Goal: Task Accomplishment & Management: Complete application form

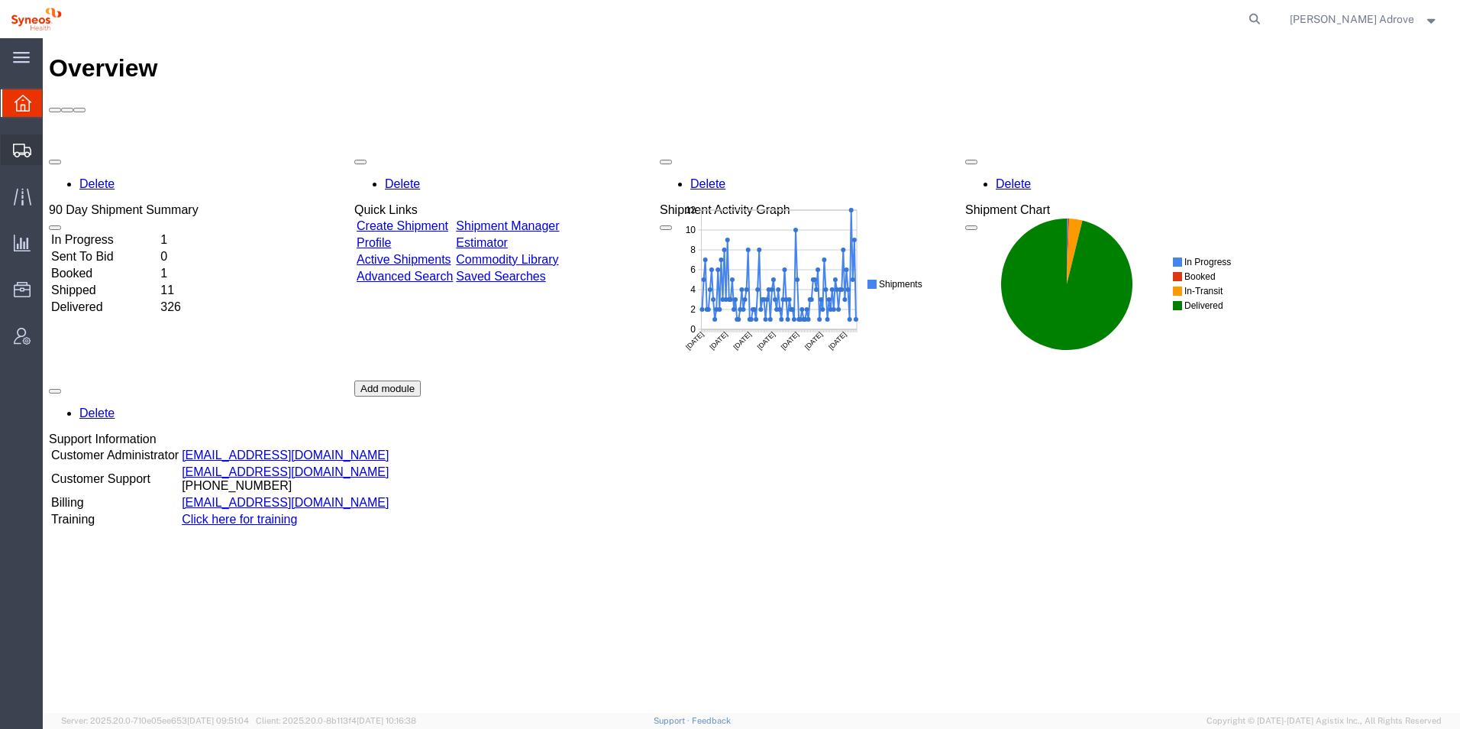
click at [0, 0] on span "Shipment Manager" at bounding box center [0, 0] width 0 height 0
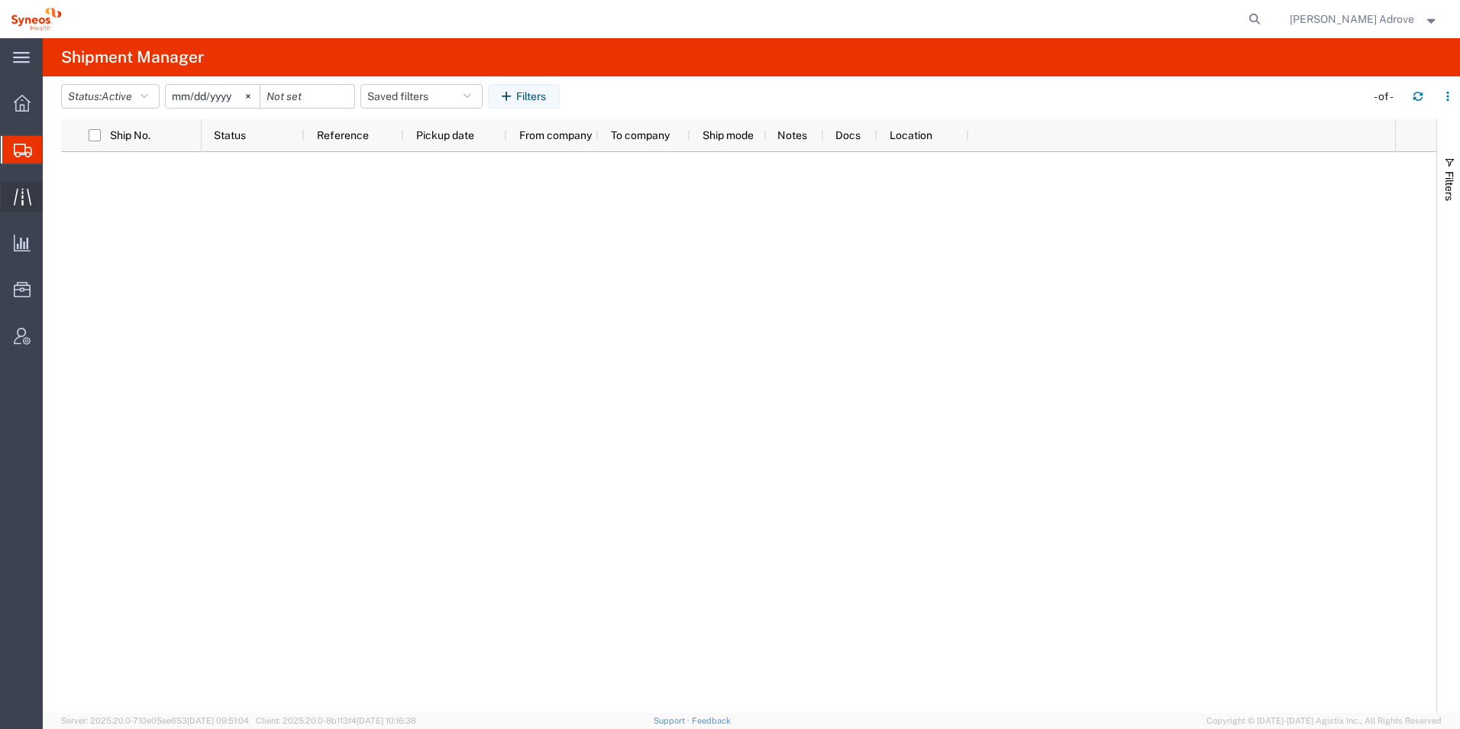
click at [53, 189] on span "Traffic" at bounding box center [47, 196] width 11 height 31
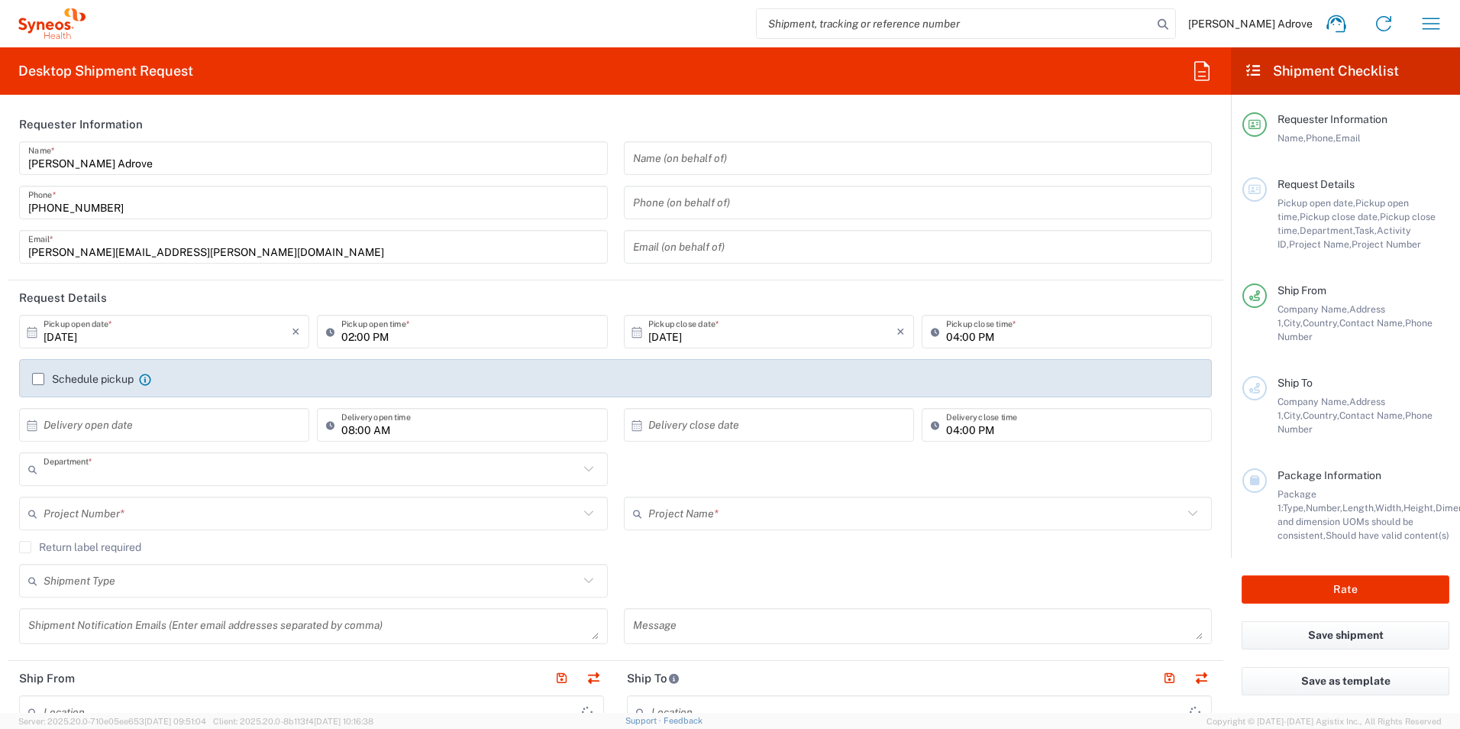
type input "8350"
type input "Catalunya"
type input "Spain"
type input "Syneos Health Clinical [GEOGRAPHIC_DATA]"
